Goal: Transaction & Acquisition: Book appointment/travel/reservation

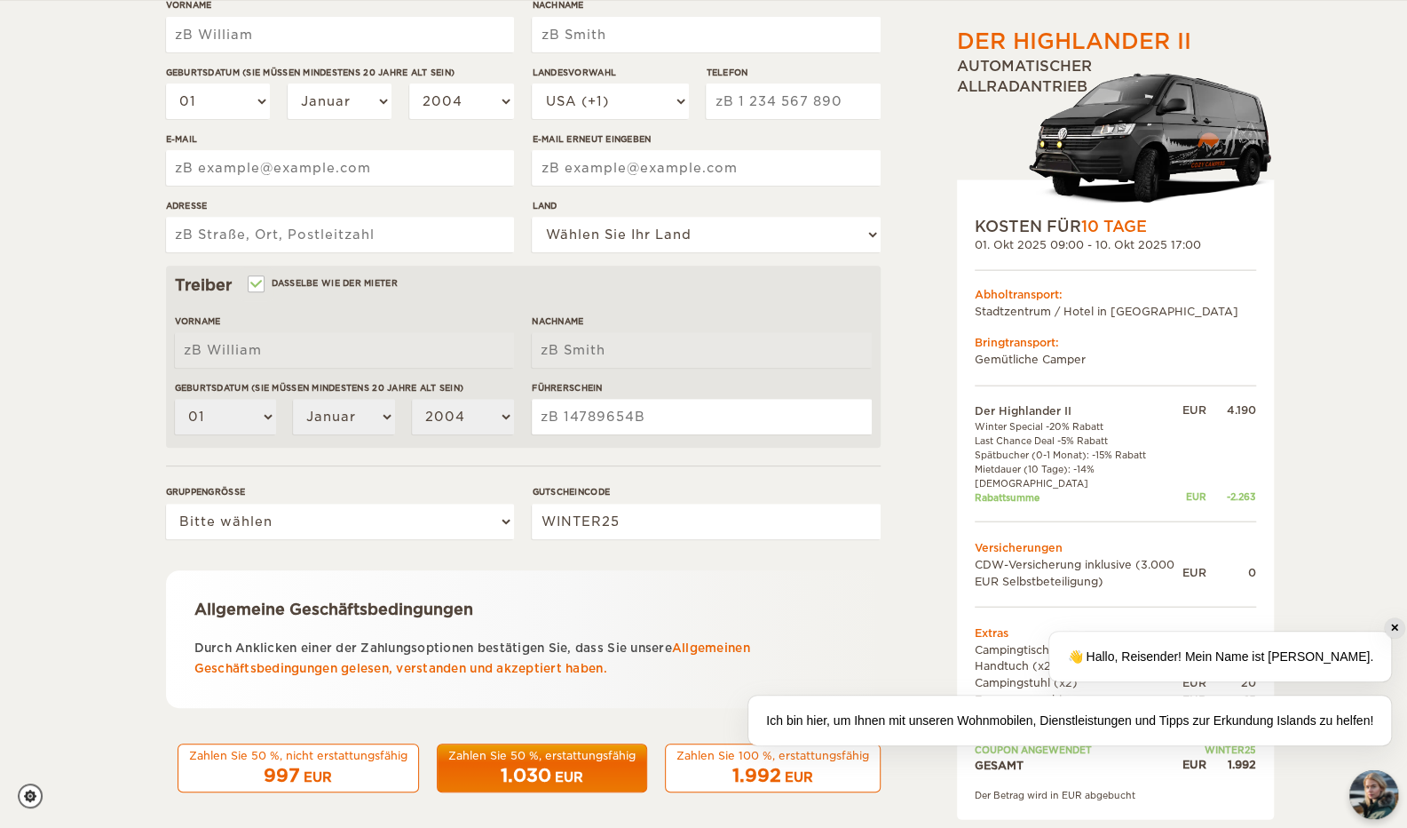
scroll to position [326, 0]
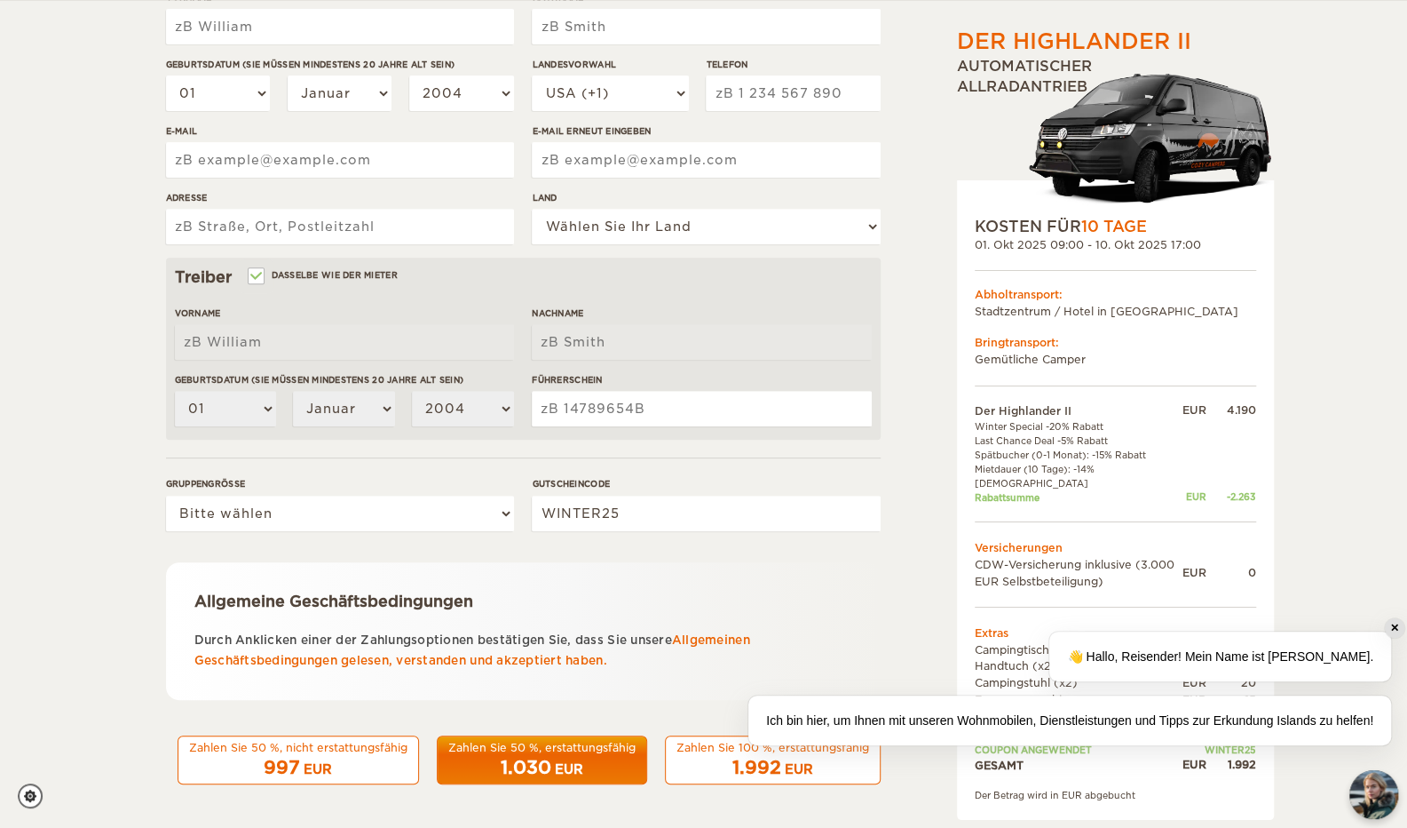
click at [1394, 622] on font "✕" at bounding box center [1394, 628] width 9 height 12
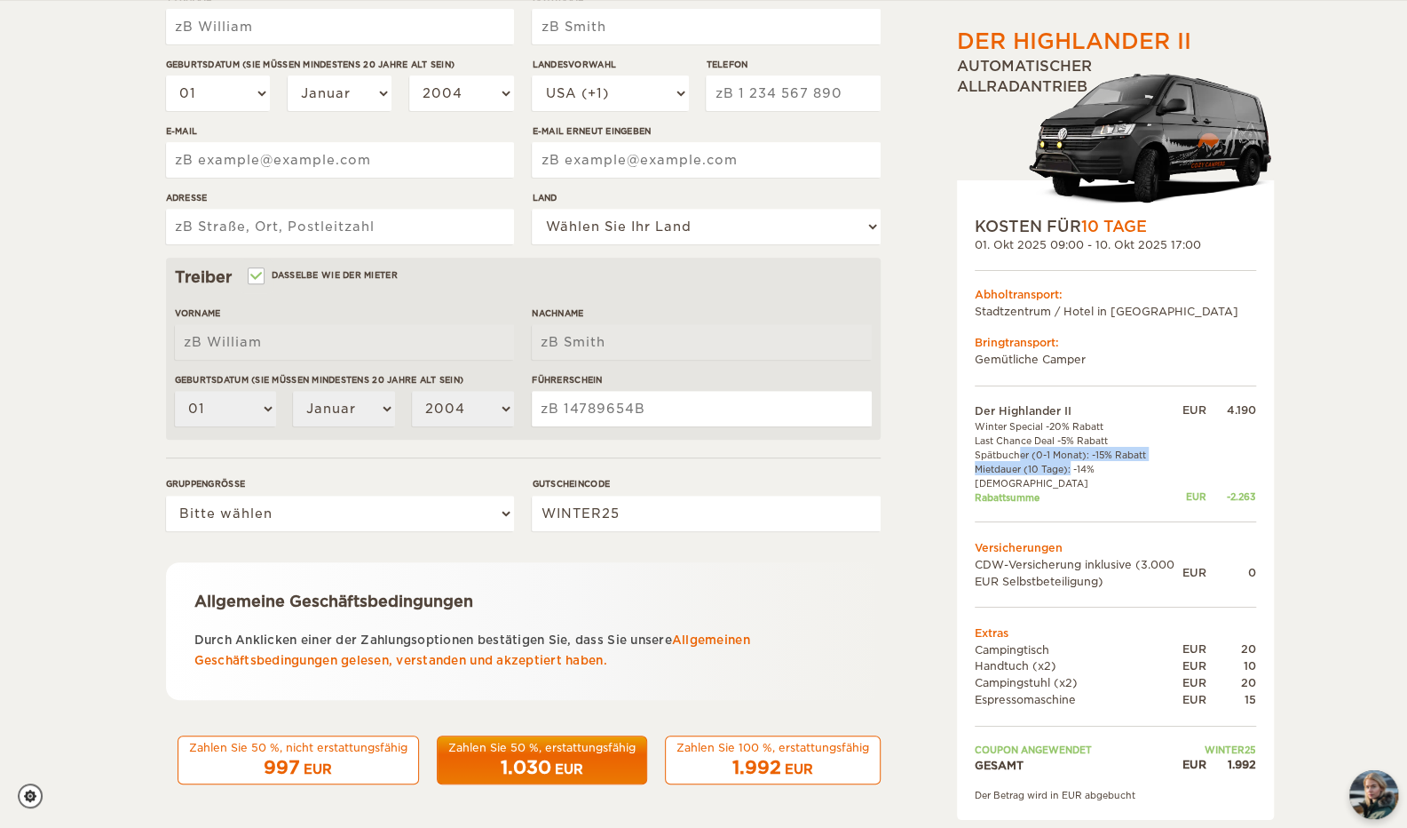
drag, startPoint x: 1052, startPoint y: 464, endPoint x: 998, endPoint y: 446, distance: 57.3
click at [998, 446] on tbody "Der Highlander II EUR 4.190 Winter Special -20% [DEMOGRAPHIC_DATA] Last Chance …" at bounding box center [1115, 586] width 281 height 371
click at [742, 634] on font "Allgemeinen Geschäftsbedingungen gelesen, verstanden und akzeptiert haben." at bounding box center [472, 650] width 556 height 34
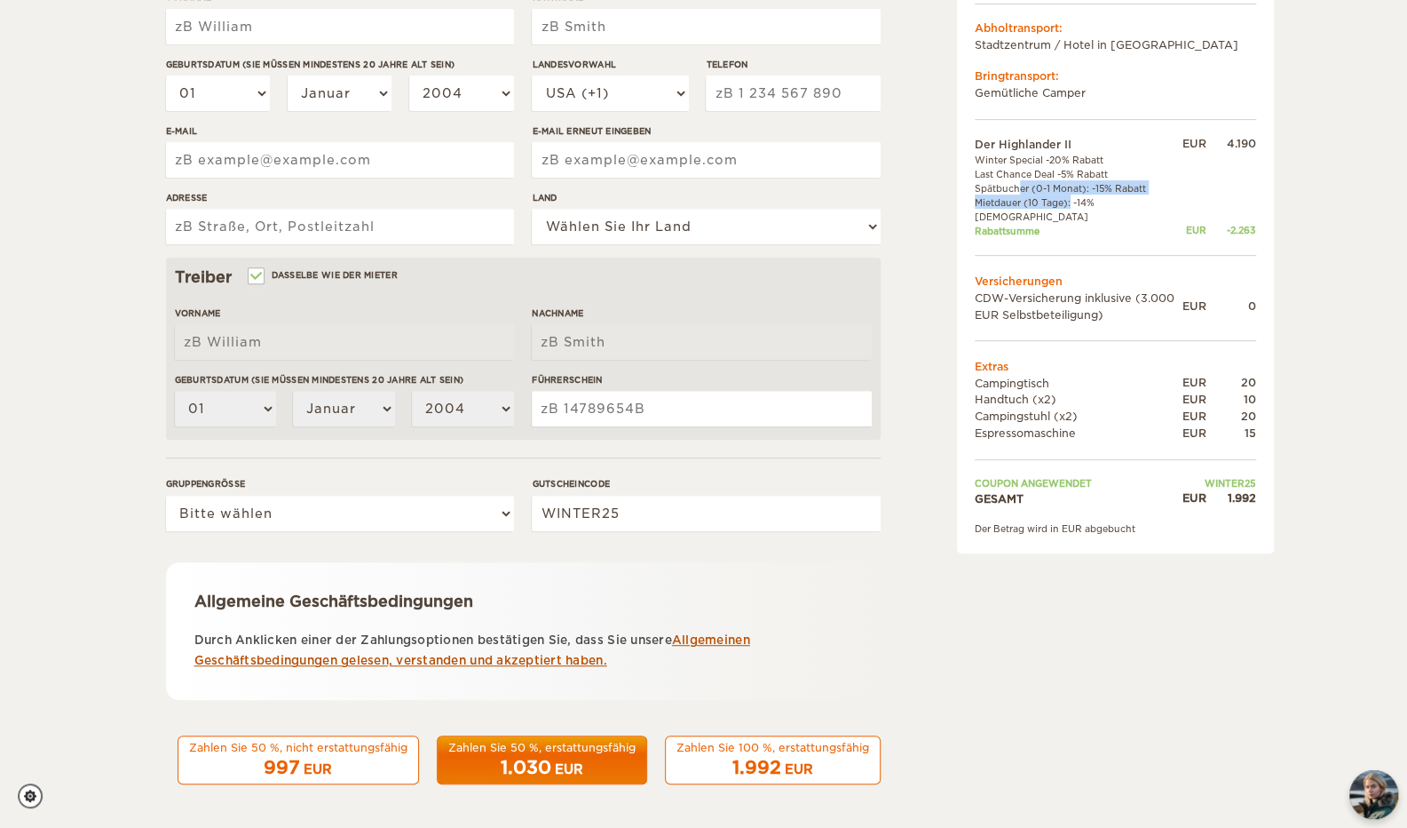
scroll to position [0, 0]
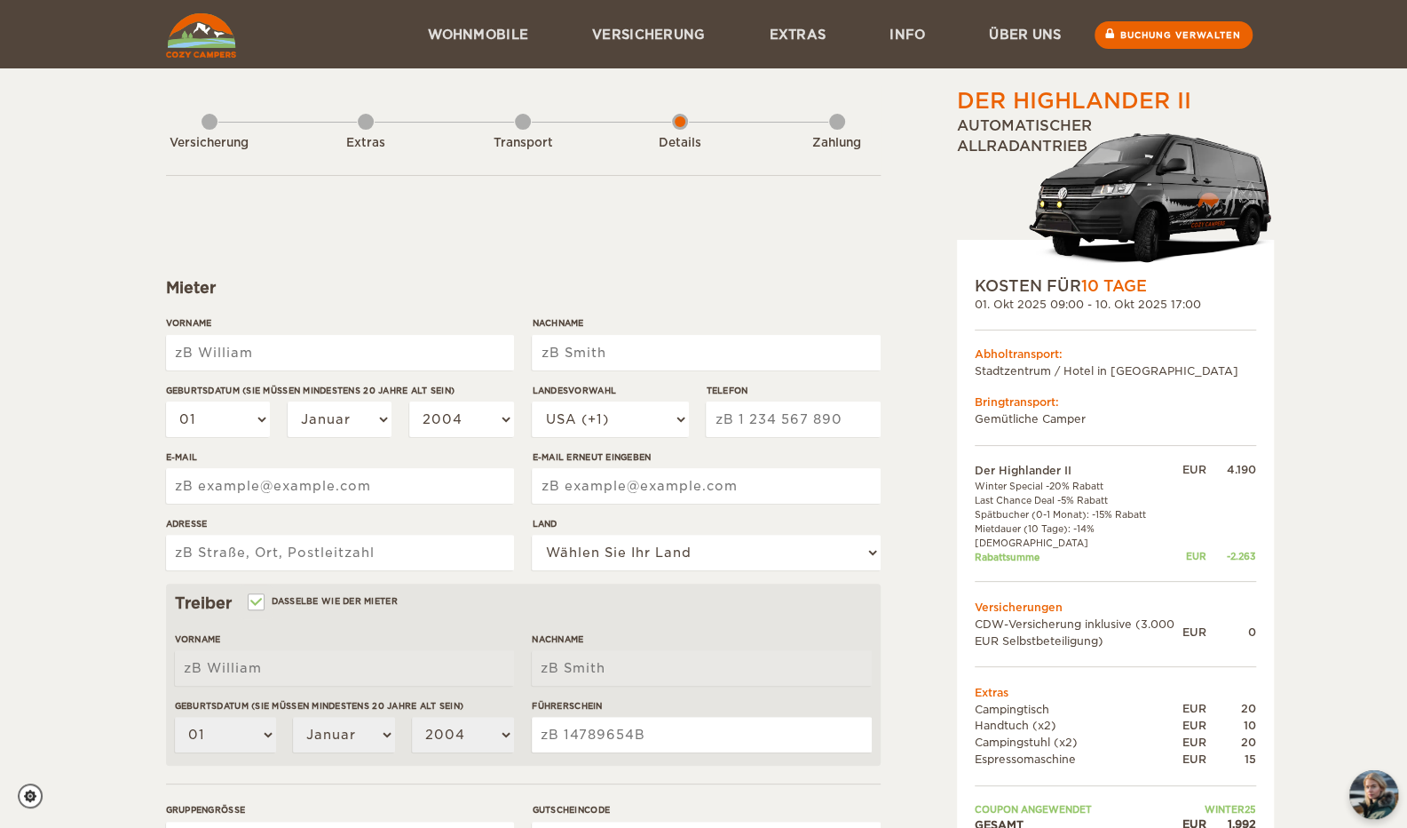
click at [352, 127] on div "Versicherung Extras Transport Details Zahlung" at bounding box center [523, 131] width 715 height 90
click at [371, 126] on div "Extras" at bounding box center [366, 139] width 16 height 71
click at [360, 120] on div "Extras" at bounding box center [366, 139] width 16 height 71
click at [364, 120] on div "Extras" at bounding box center [366, 139] width 16 height 71
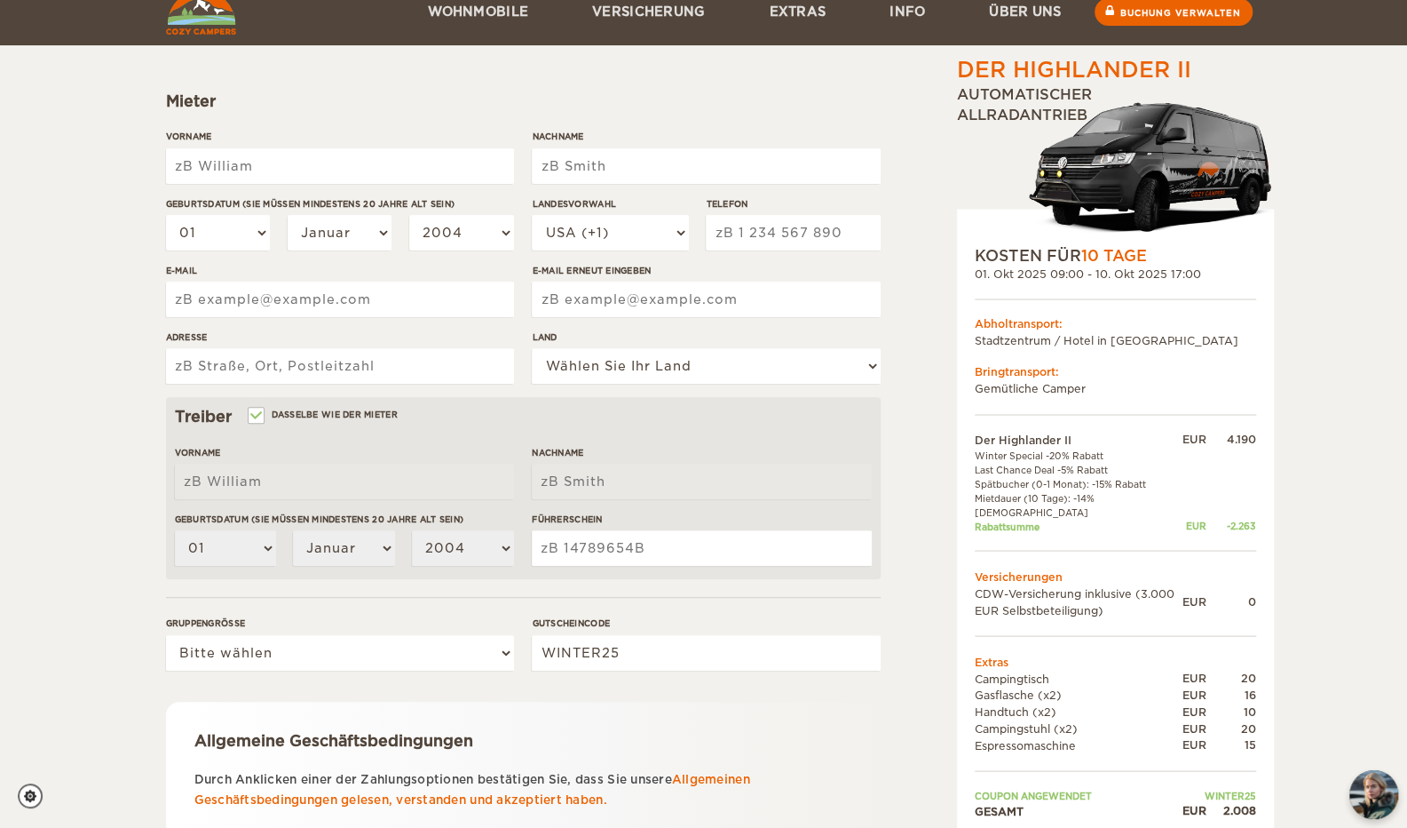
scroll to position [326, 0]
